Goal: Find specific page/section: Find specific page/section

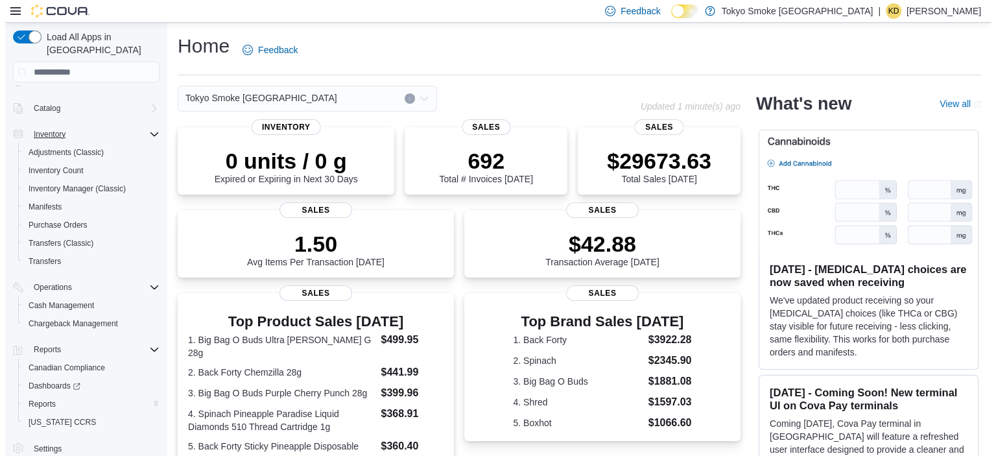
scroll to position [88, 0]
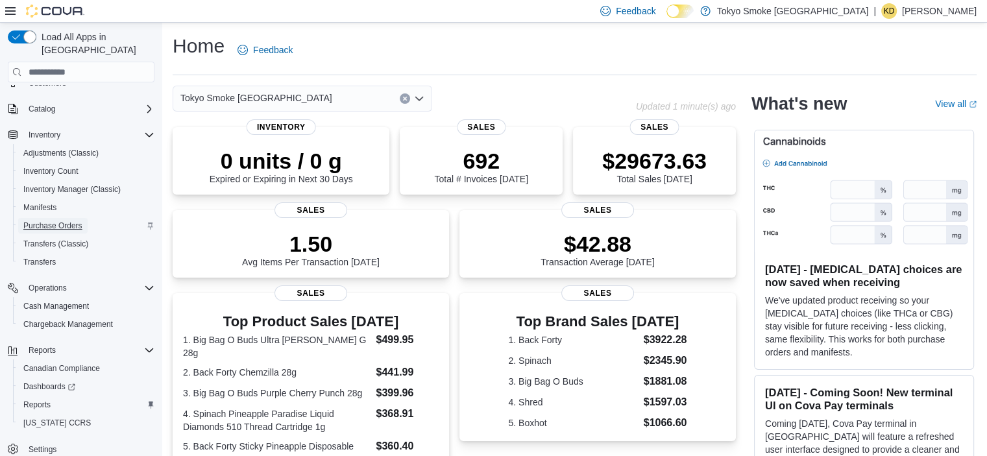
click at [69, 221] on span "Purchase Orders" at bounding box center [52, 226] width 59 height 10
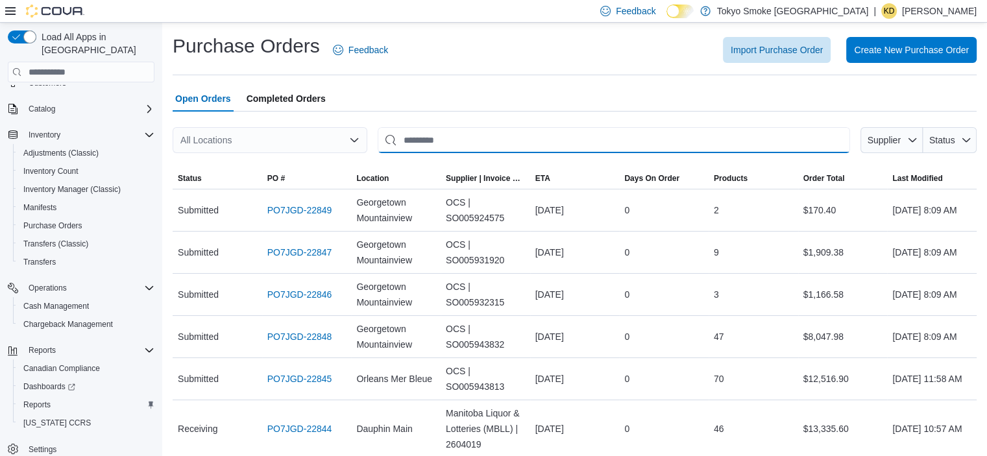
click at [434, 139] on input "This is a search bar. After typing your query, hit enter to filter the results …" at bounding box center [614, 140] width 472 height 26
type input "*******"
